Goal: Obtain resource: Download file/media

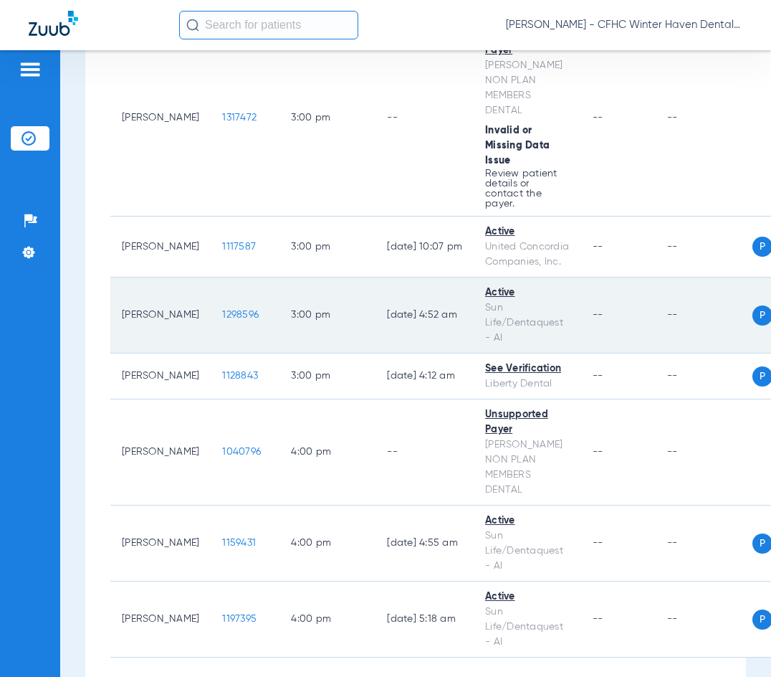
scroll to position [3525, 0]
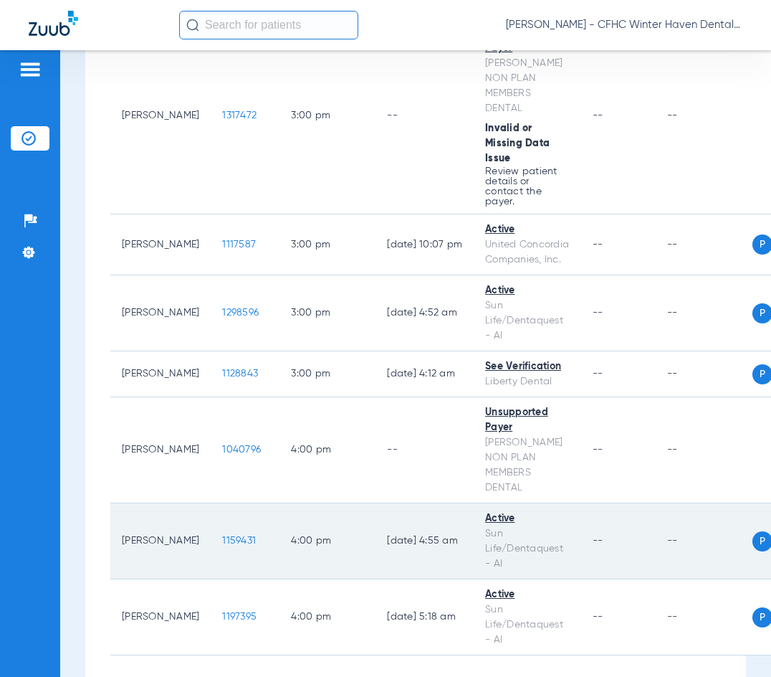
click at [222, 536] on span "1159431" at bounding box center [239, 541] width 34 height 10
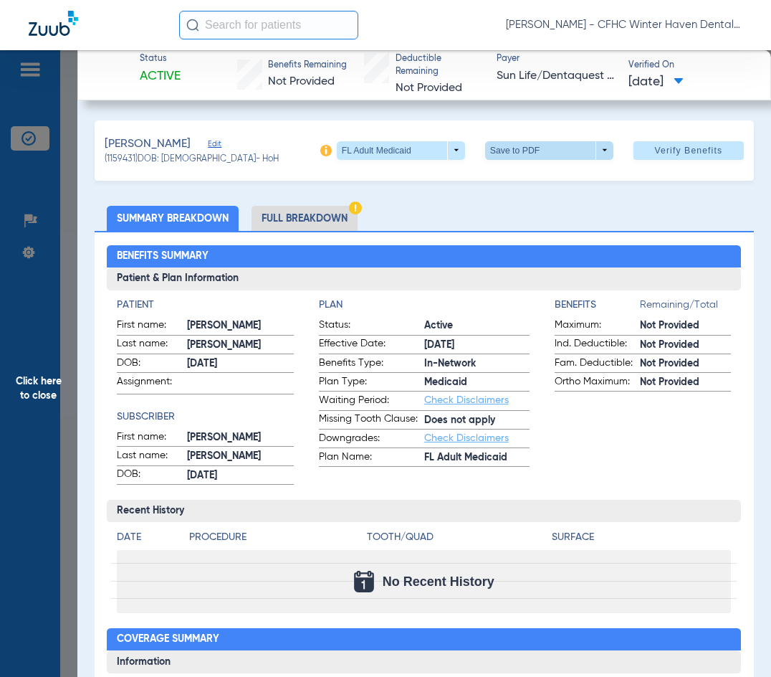
click at [532, 143] on span at bounding box center [549, 150] width 34 height 34
click at [515, 176] on button "insert_drive_file Save to PDF" at bounding box center [529, 178] width 108 height 29
drag, startPoint x: 32, startPoint y: 391, endPoint x: 49, endPoint y: 385, distance: 19.1
click at [34, 391] on span "Click here to close" at bounding box center [38, 388] width 77 height 677
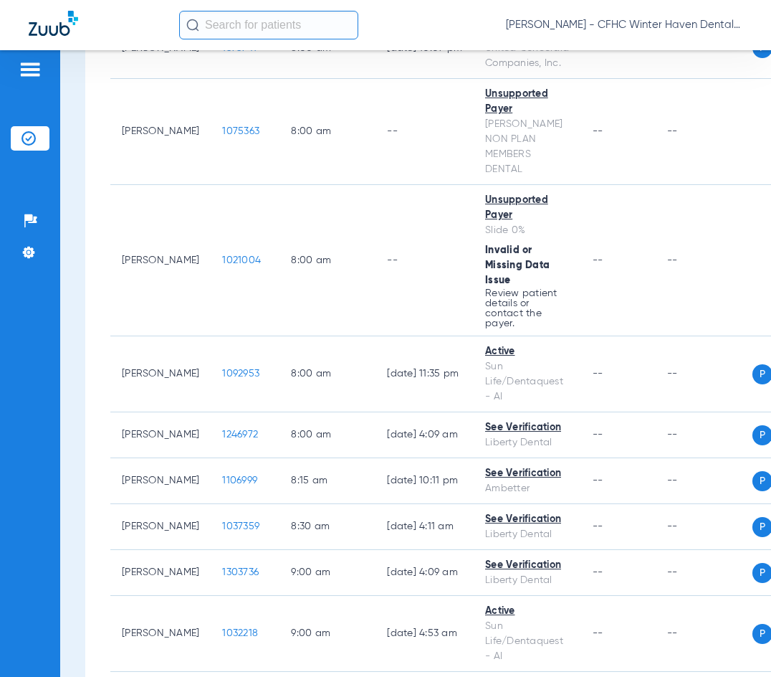
scroll to position [155, 0]
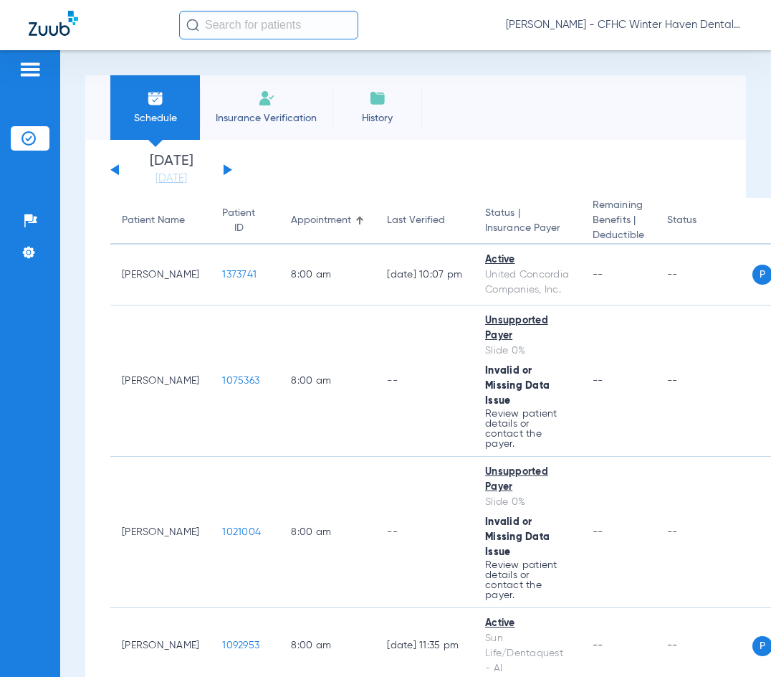
click at [224, 167] on button at bounding box center [228, 169] width 9 height 11
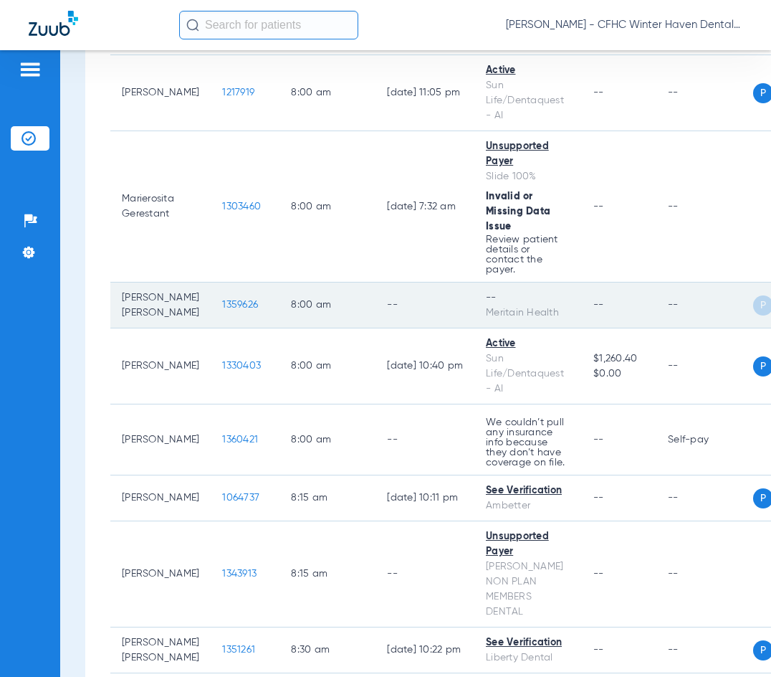
scroll to position [358, 0]
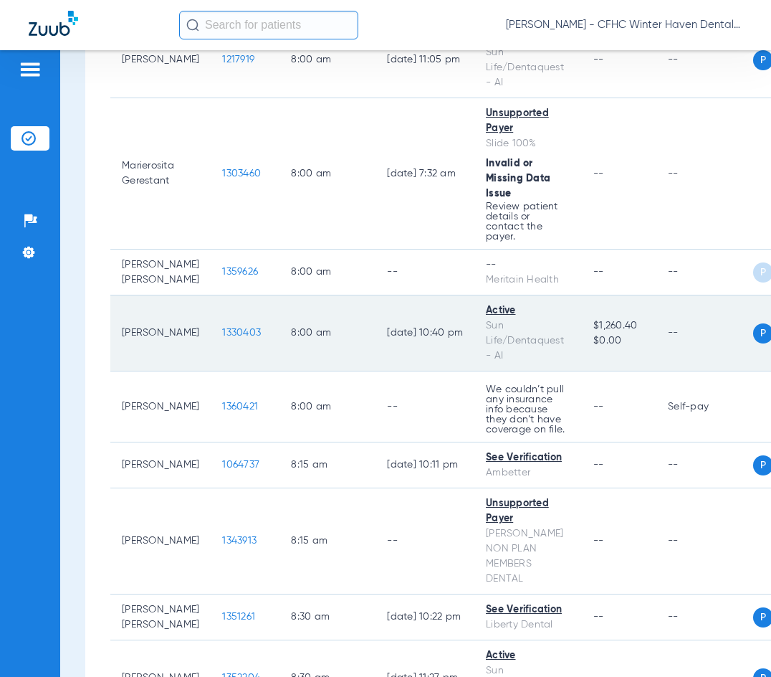
click at [222, 338] on span "1330403" at bounding box center [241, 333] width 39 height 10
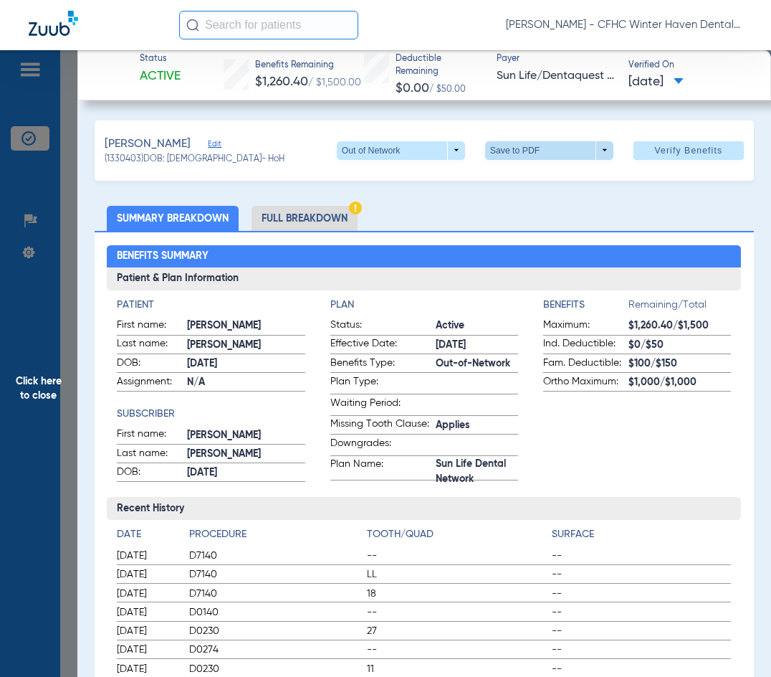
click at [493, 144] on span at bounding box center [549, 150] width 128 height 19
click at [516, 174] on span "Save to PDF" at bounding box center [544, 179] width 57 height 10
